Goal: Unclear

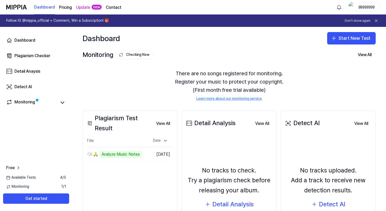
scroll to position [37, 0]
